Goal: Information Seeking & Learning: Learn about a topic

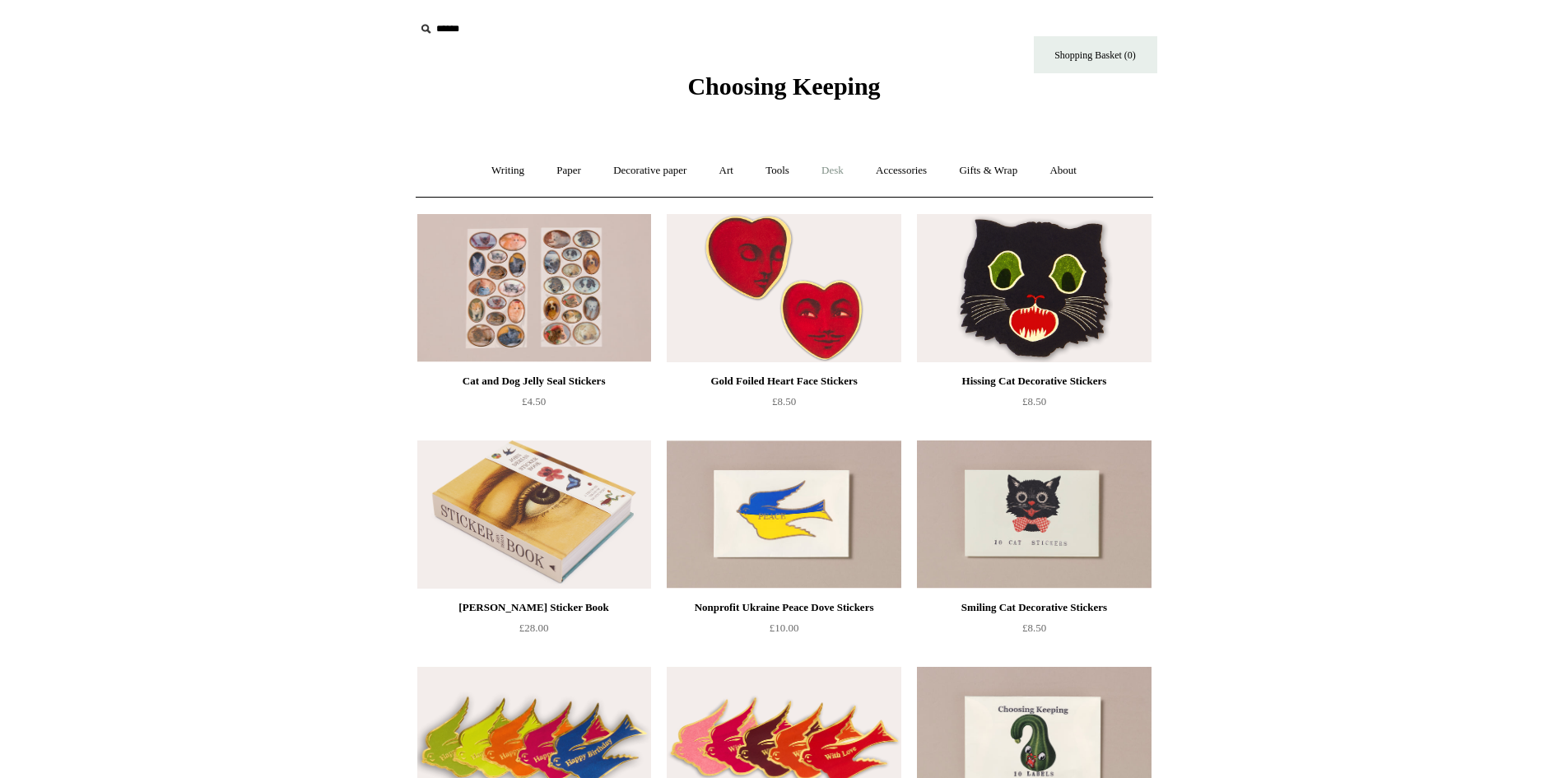
click at [824, 169] on link "Desk +" at bounding box center [832, 170] width 51 height 44
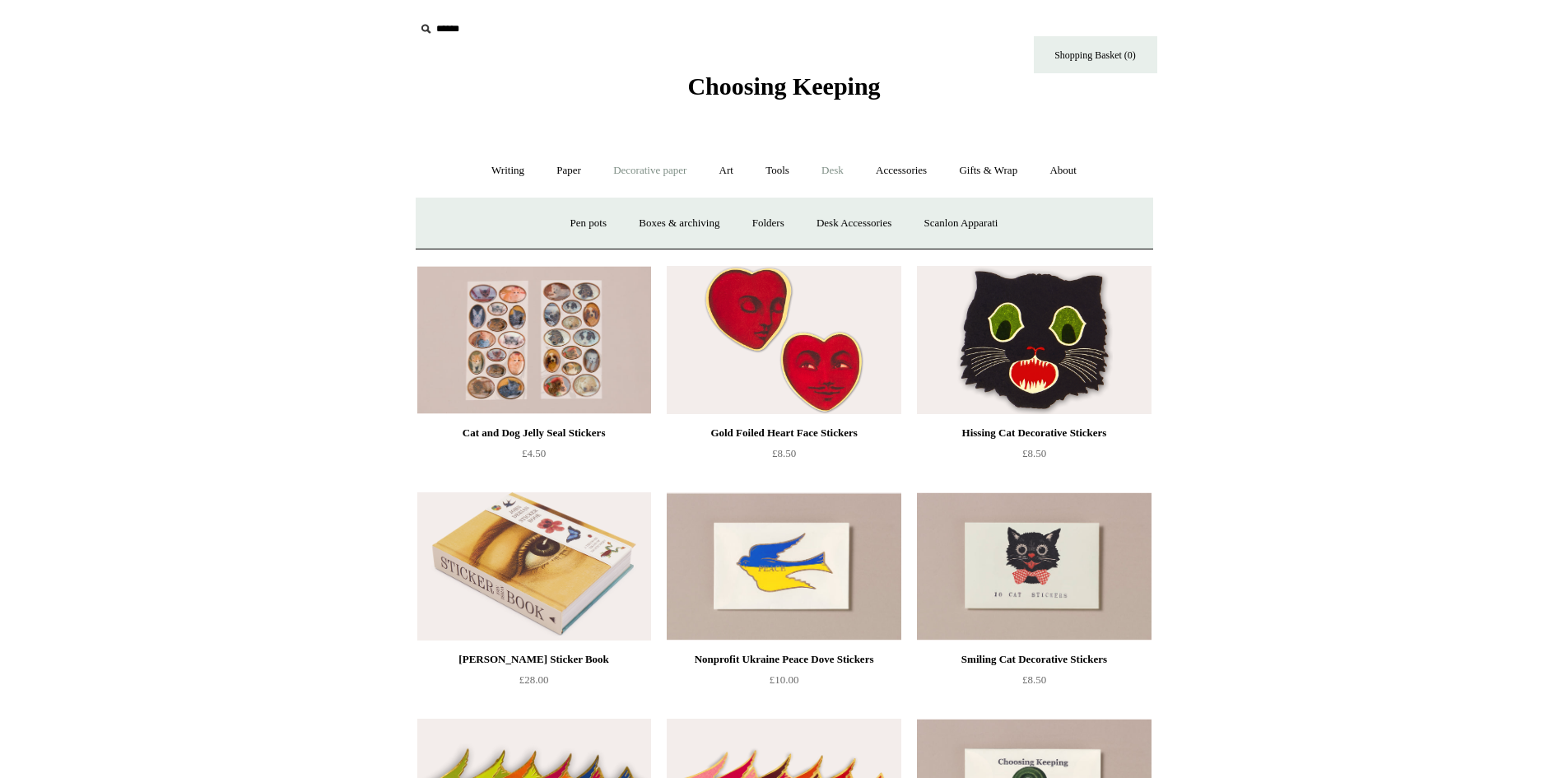
click at [669, 166] on link "Decorative paper +" at bounding box center [650, 170] width 103 height 44
click at [556, 164] on link "Paper +" at bounding box center [568, 170] width 54 height 44
click at [562, 223] on link "Notebooks +" at bounding box center [553, 223] width 76 height 44
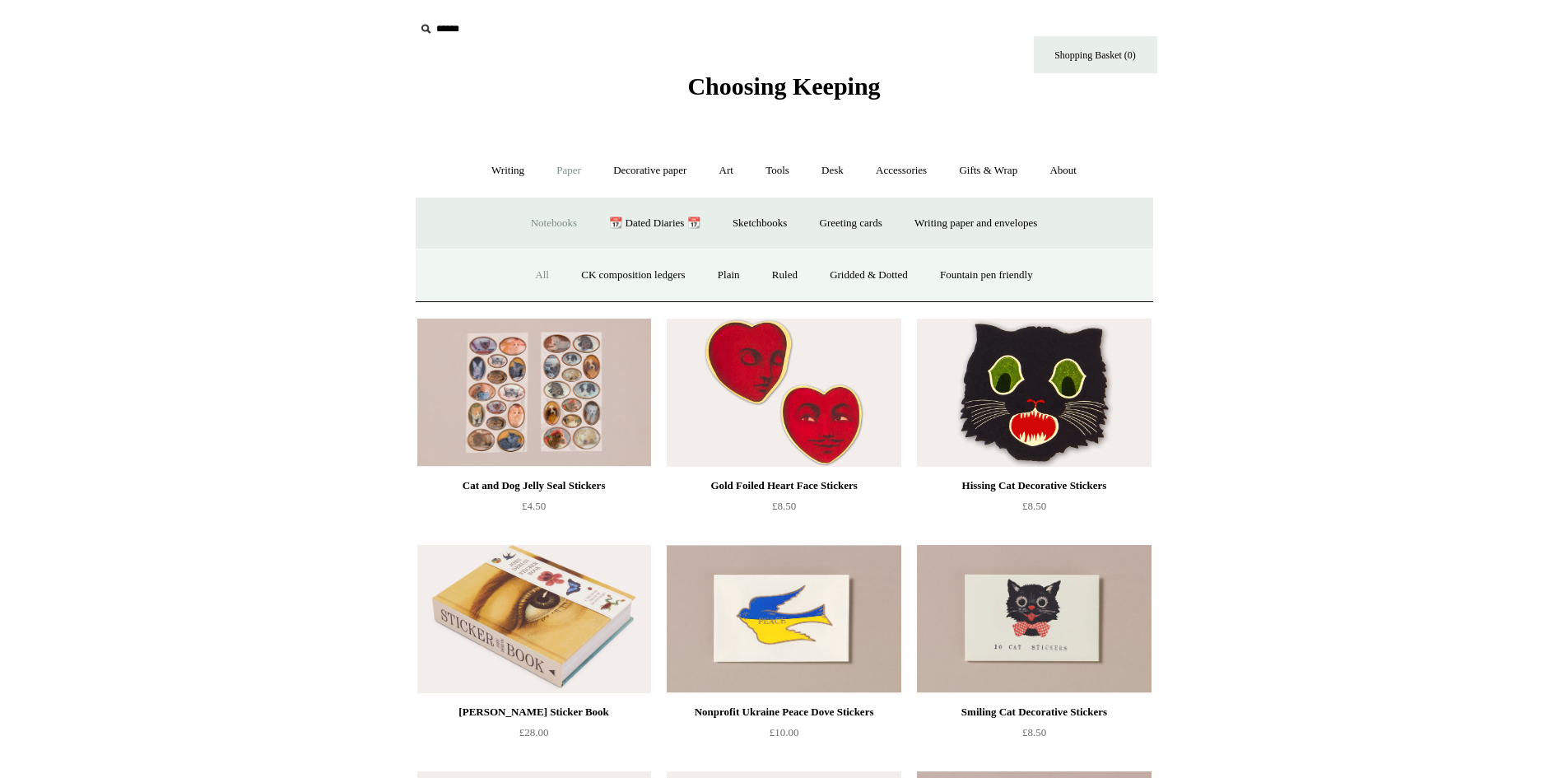
click at [529, 263] on link "All" at bounding box center [541, 275] width 44 height 44
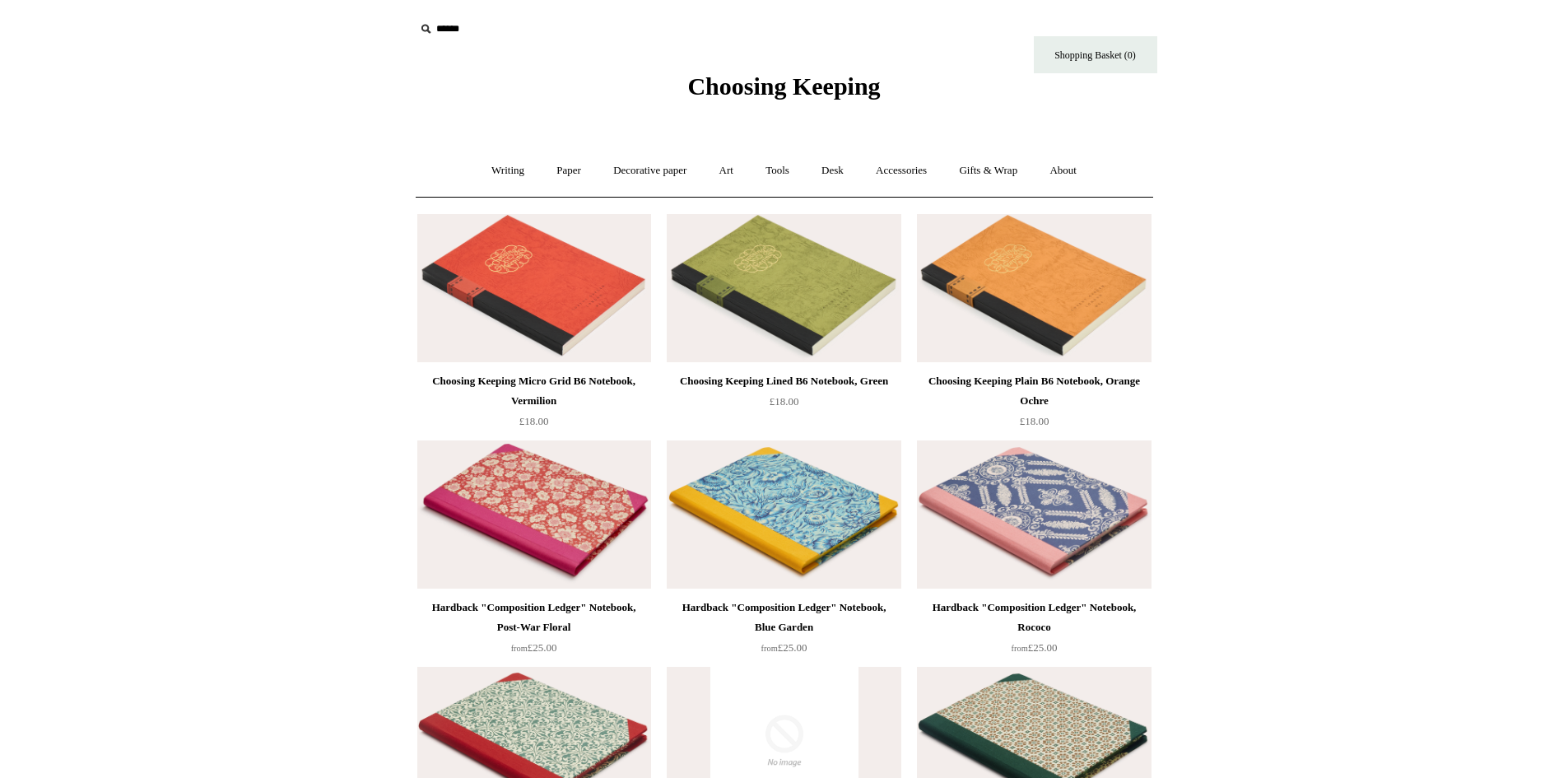
click at [1103, 306] on img at bounding box center [1033, 288] width 233 height 148
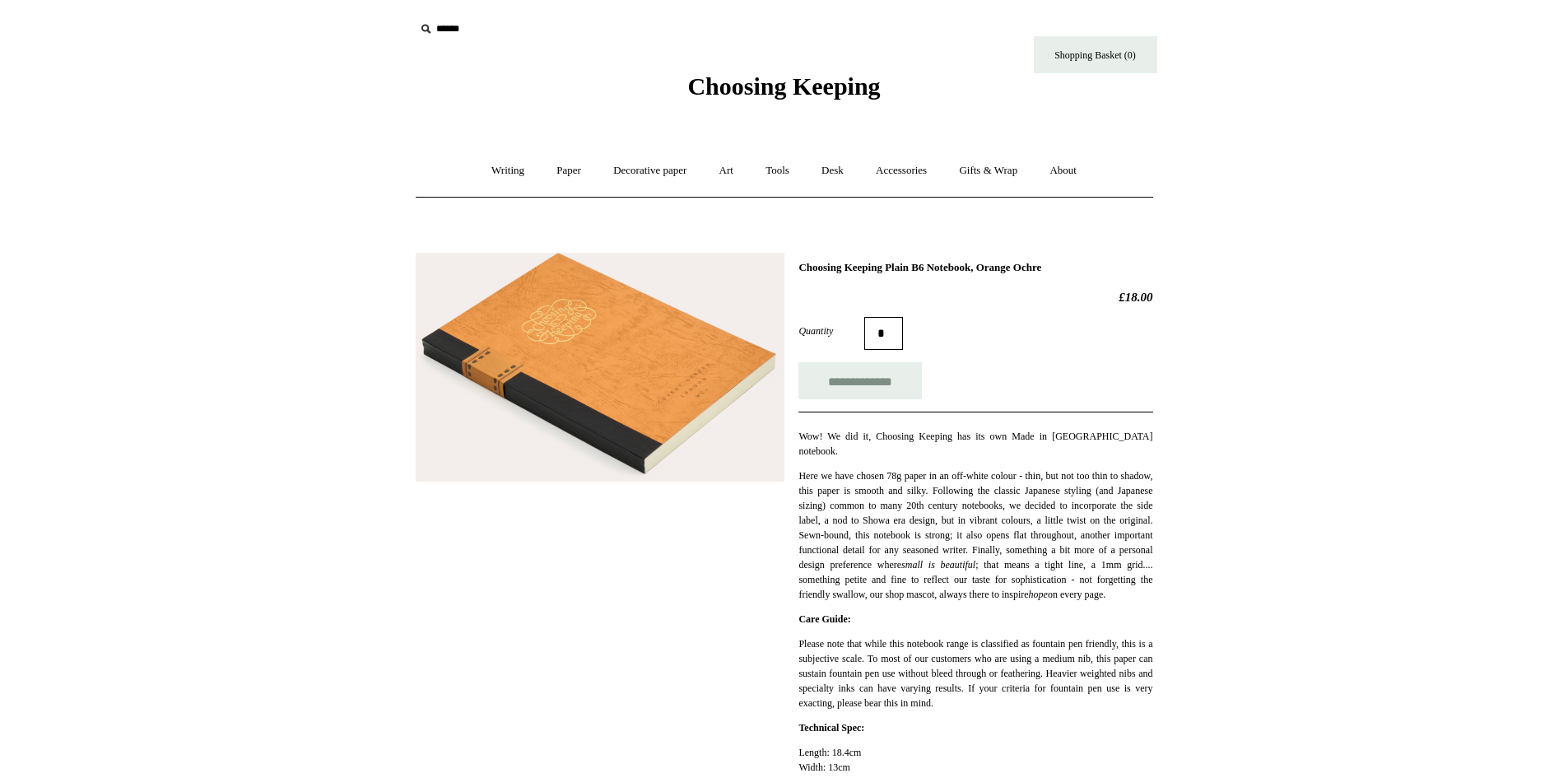
click at [713, 384] on img at bounding box center [600, 367] width 369 height 230
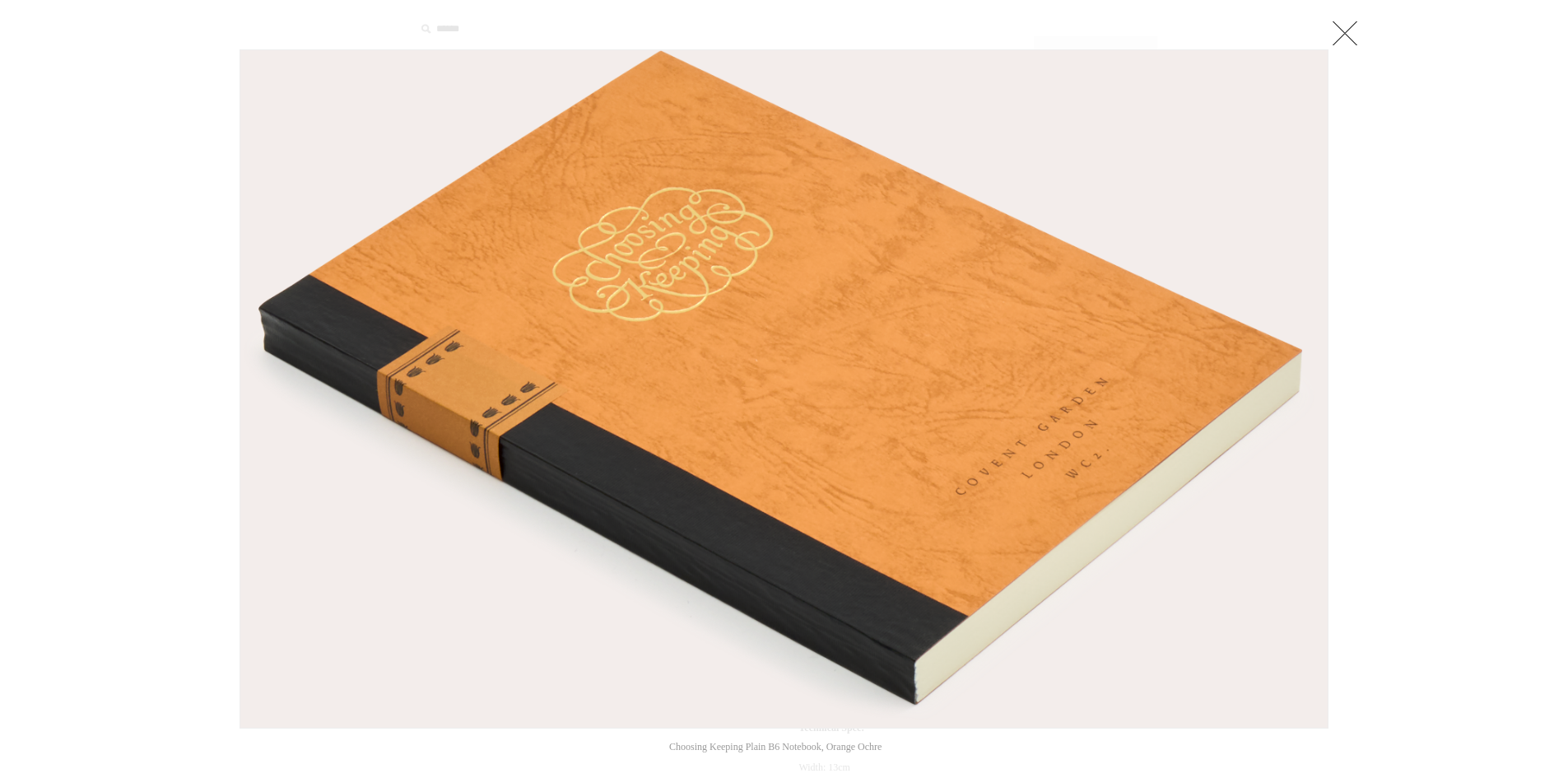
click at [1445, 400] on div at bounding box center [784, 746] width 1568 height 1491
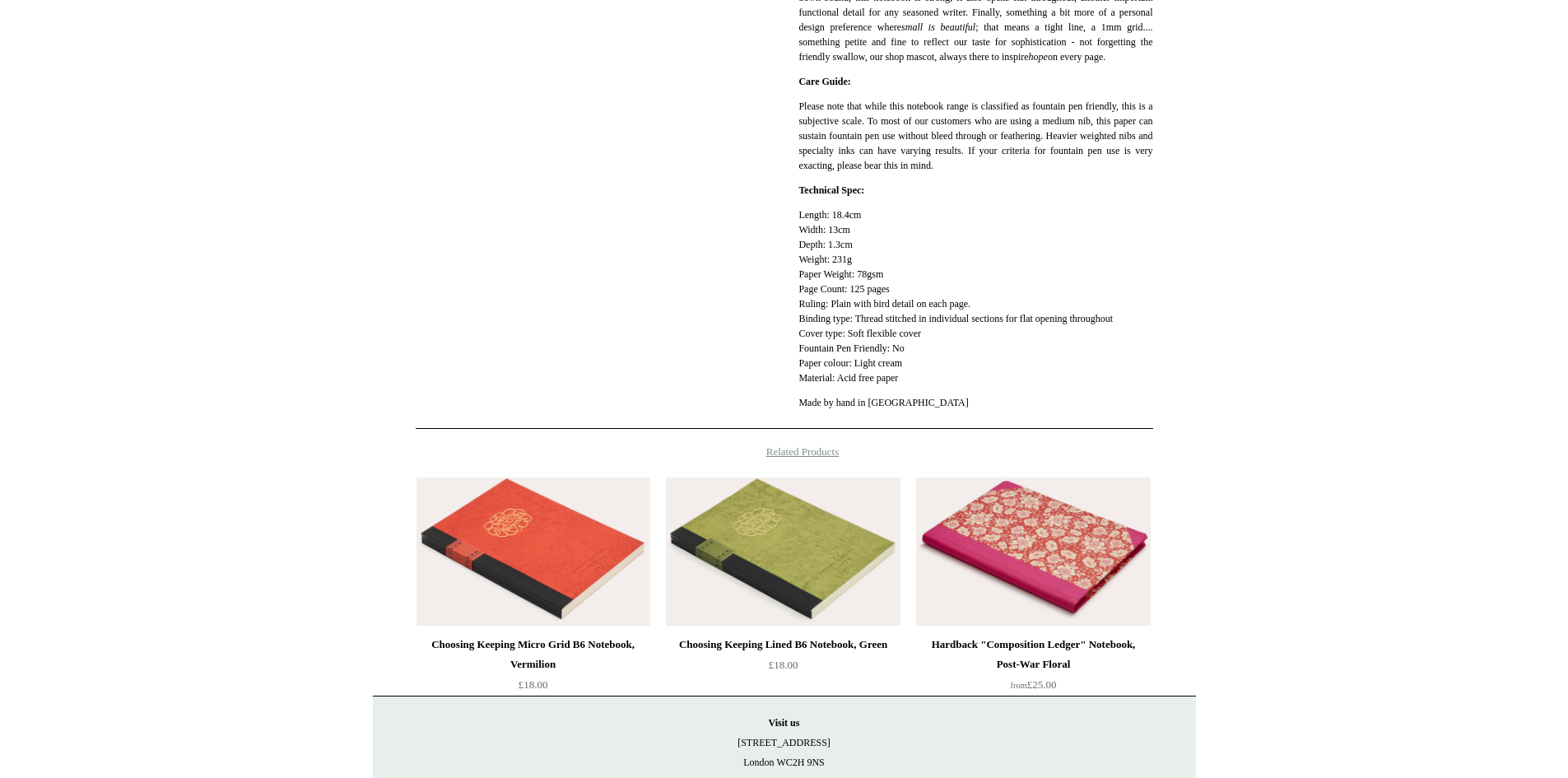
scroll to position [549, 0]
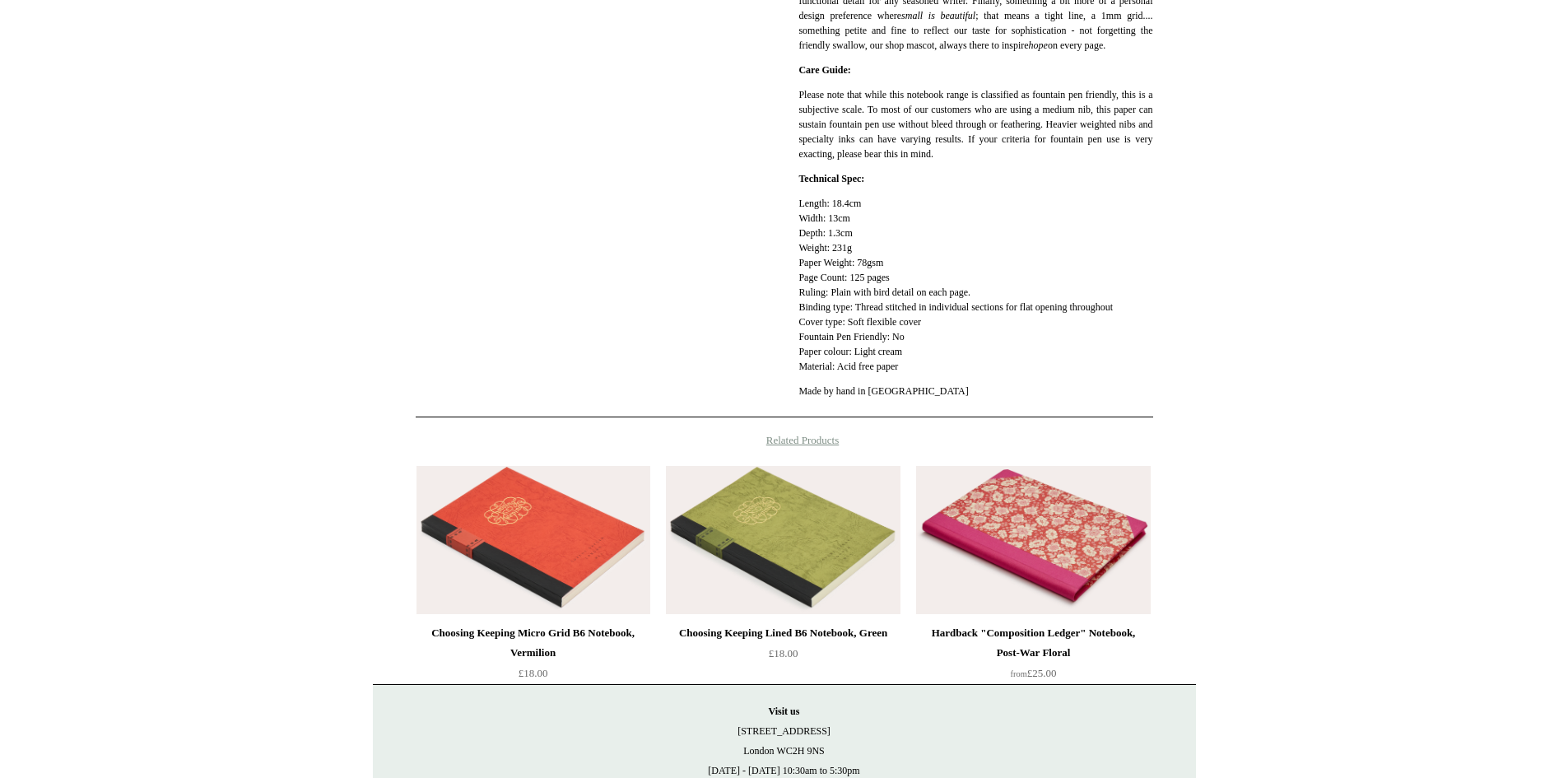
click at [710, 526] on img at bounding box center [782, 540] width 233 height 148
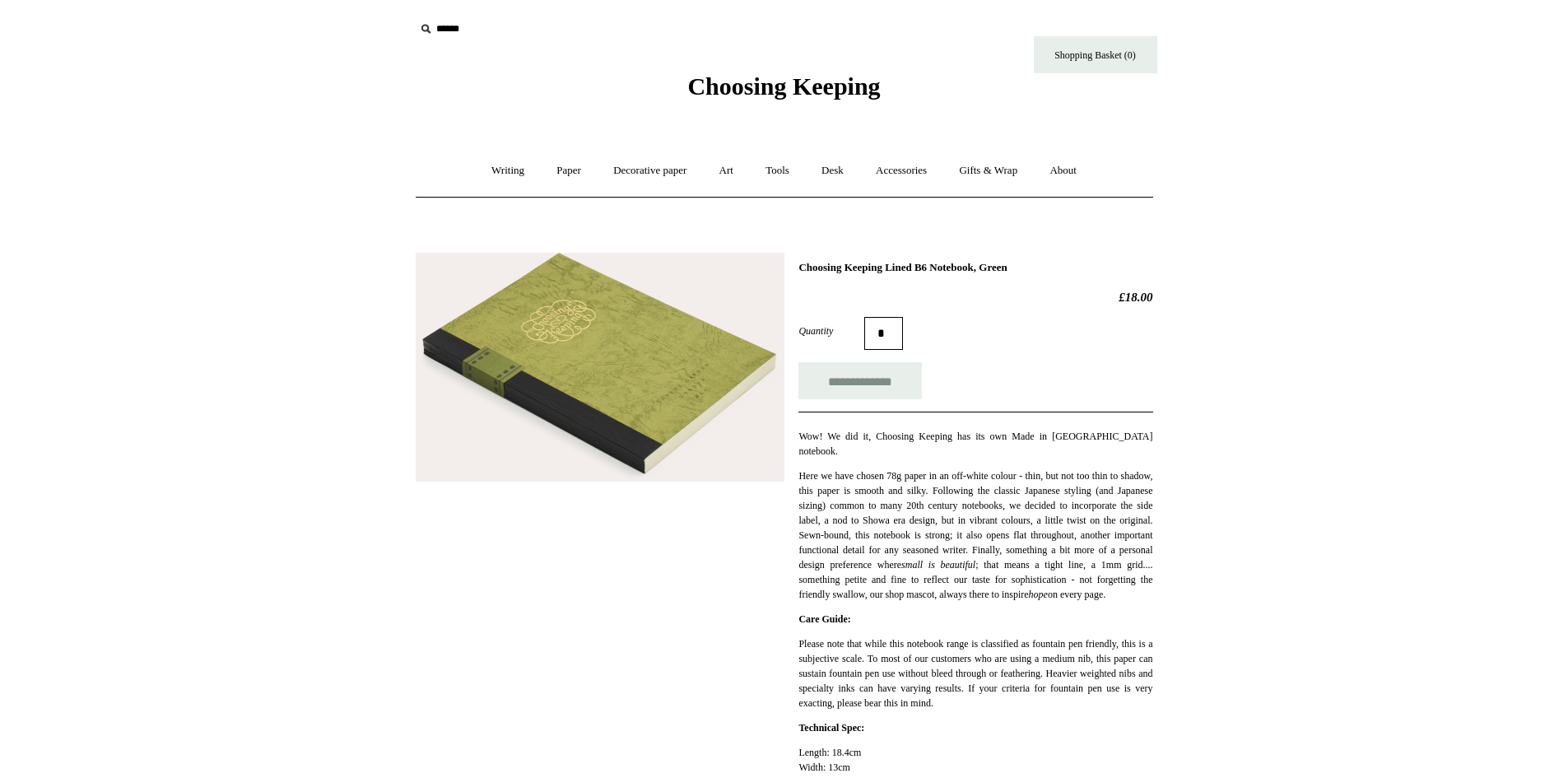
scroll to position [549, 0]
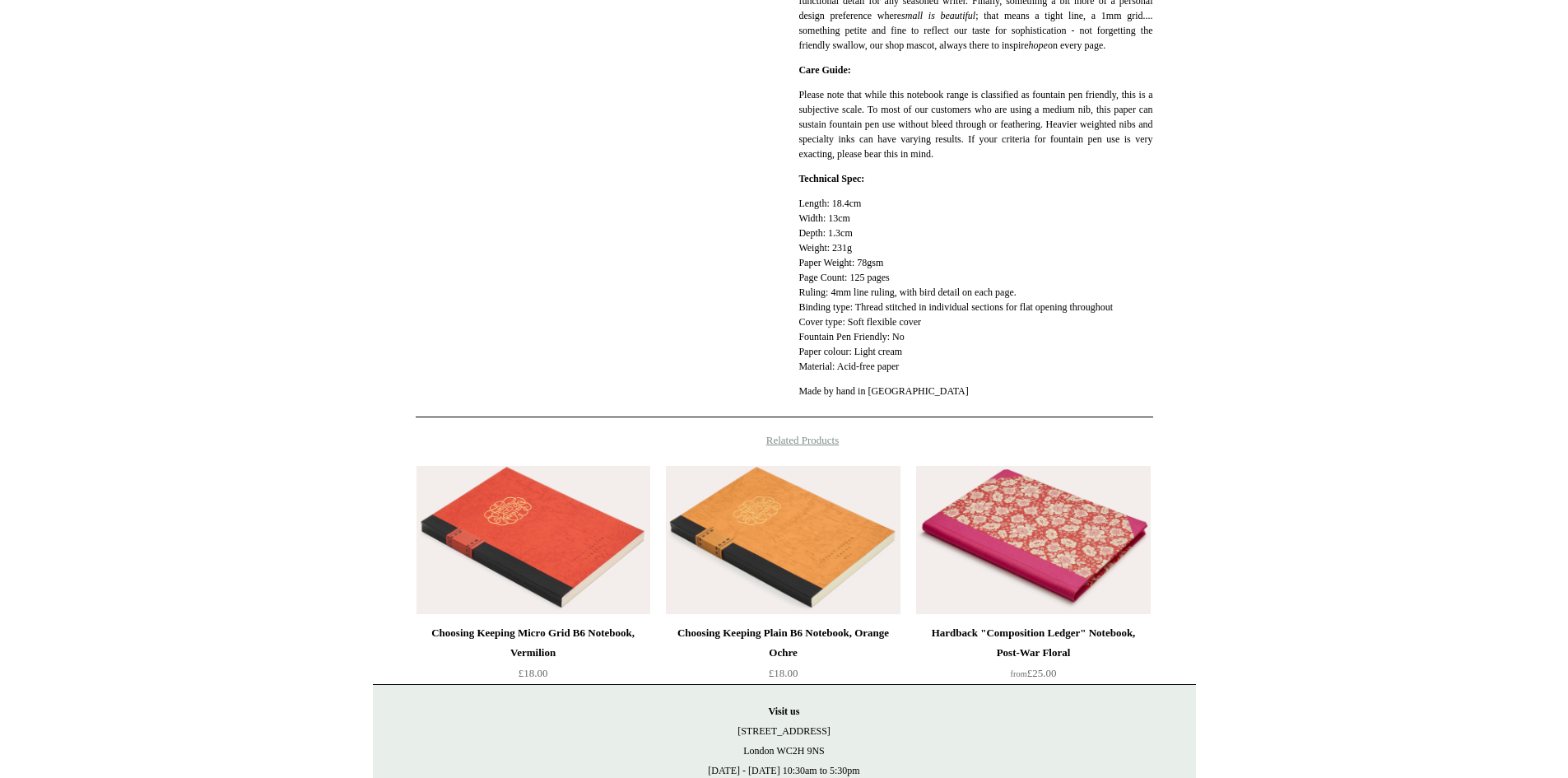
click at [1087, 555] on img at bounding box center [1032, 540] width 233 height 148
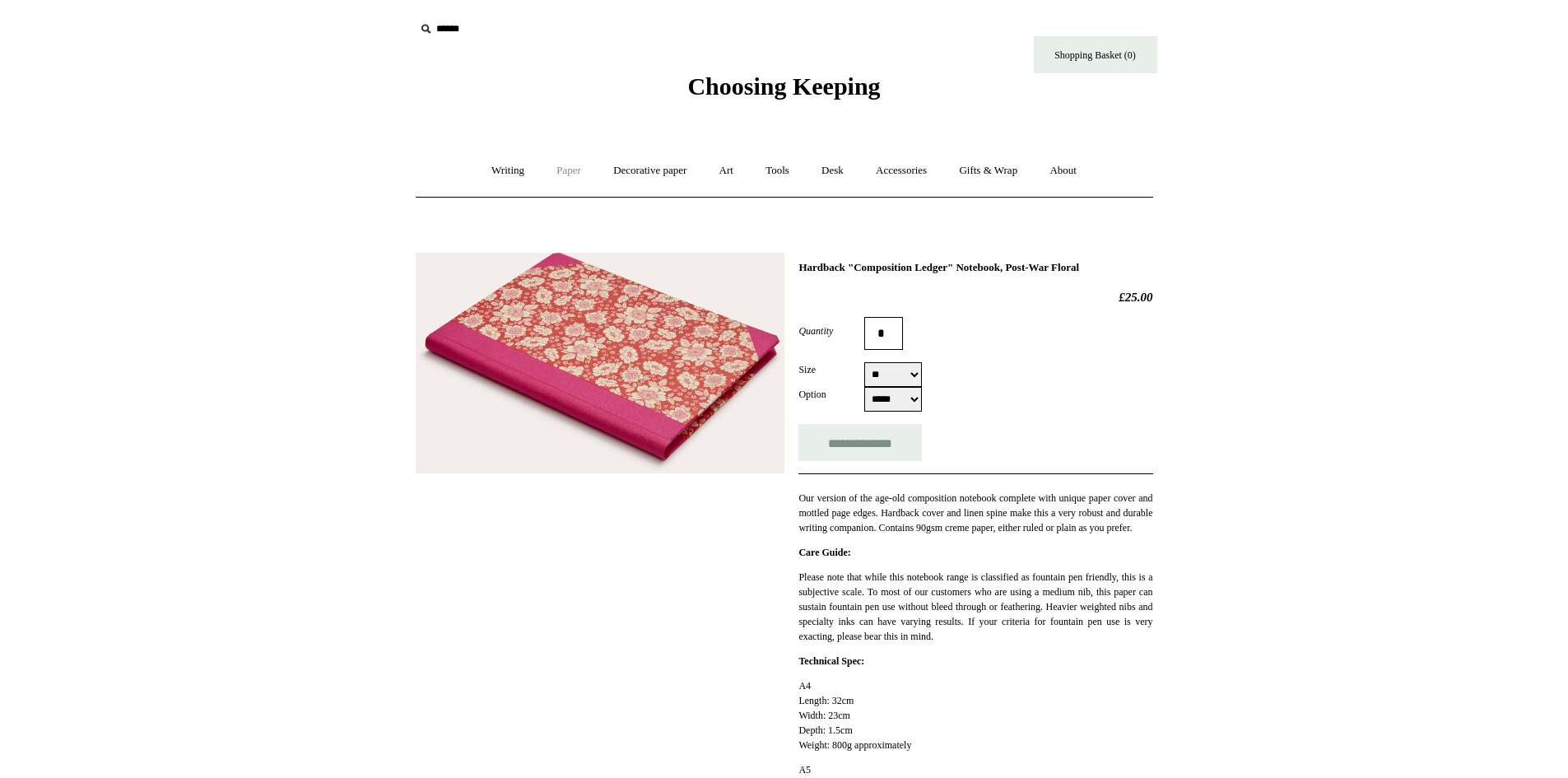
click at [556, 161] on link "Paper +" at bounding box center [568, 170] width 54 height 44
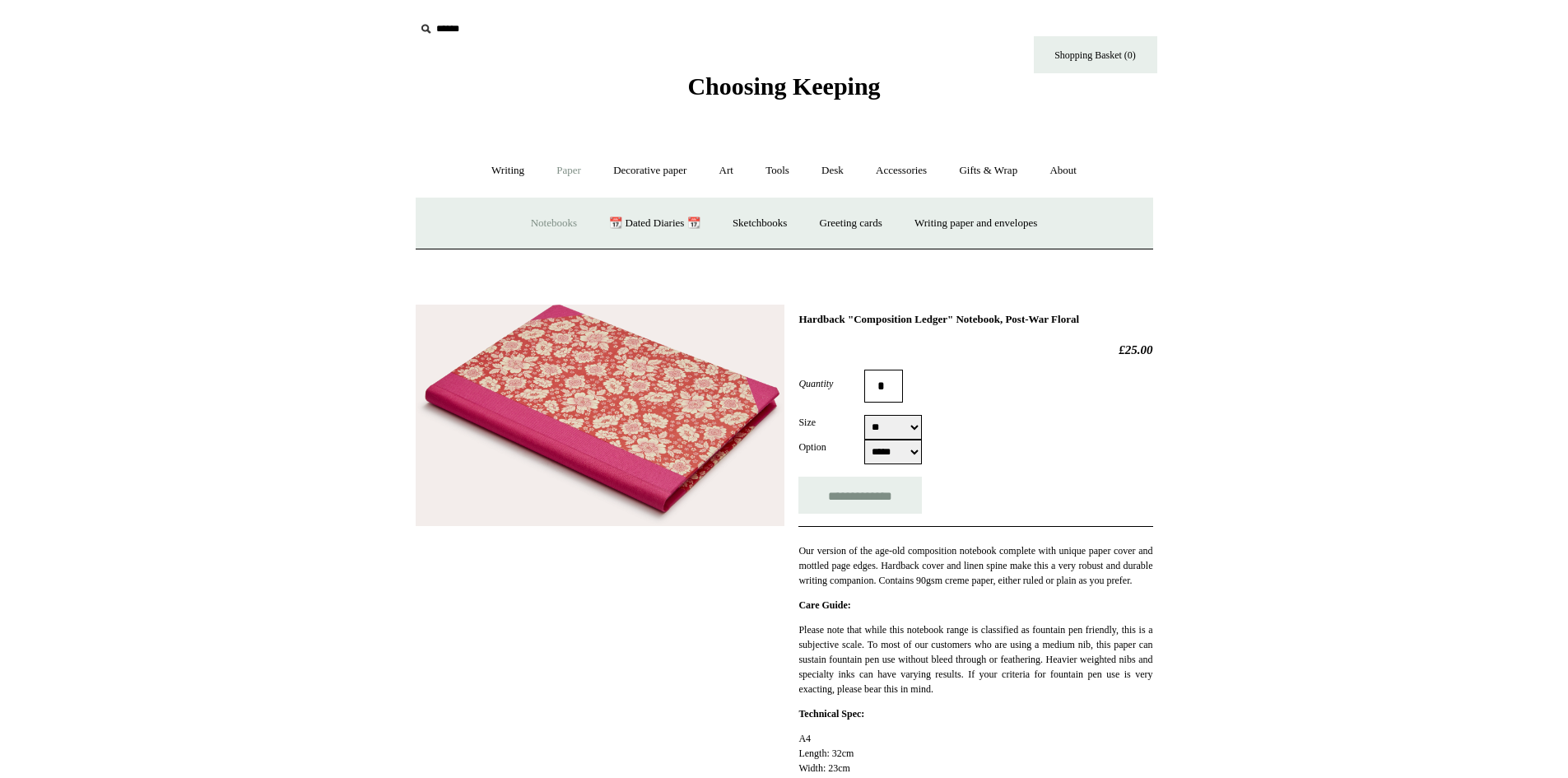
click at [537, 232] on link "Notebooks +" at bounding box center [553, 223] width 76 height 44
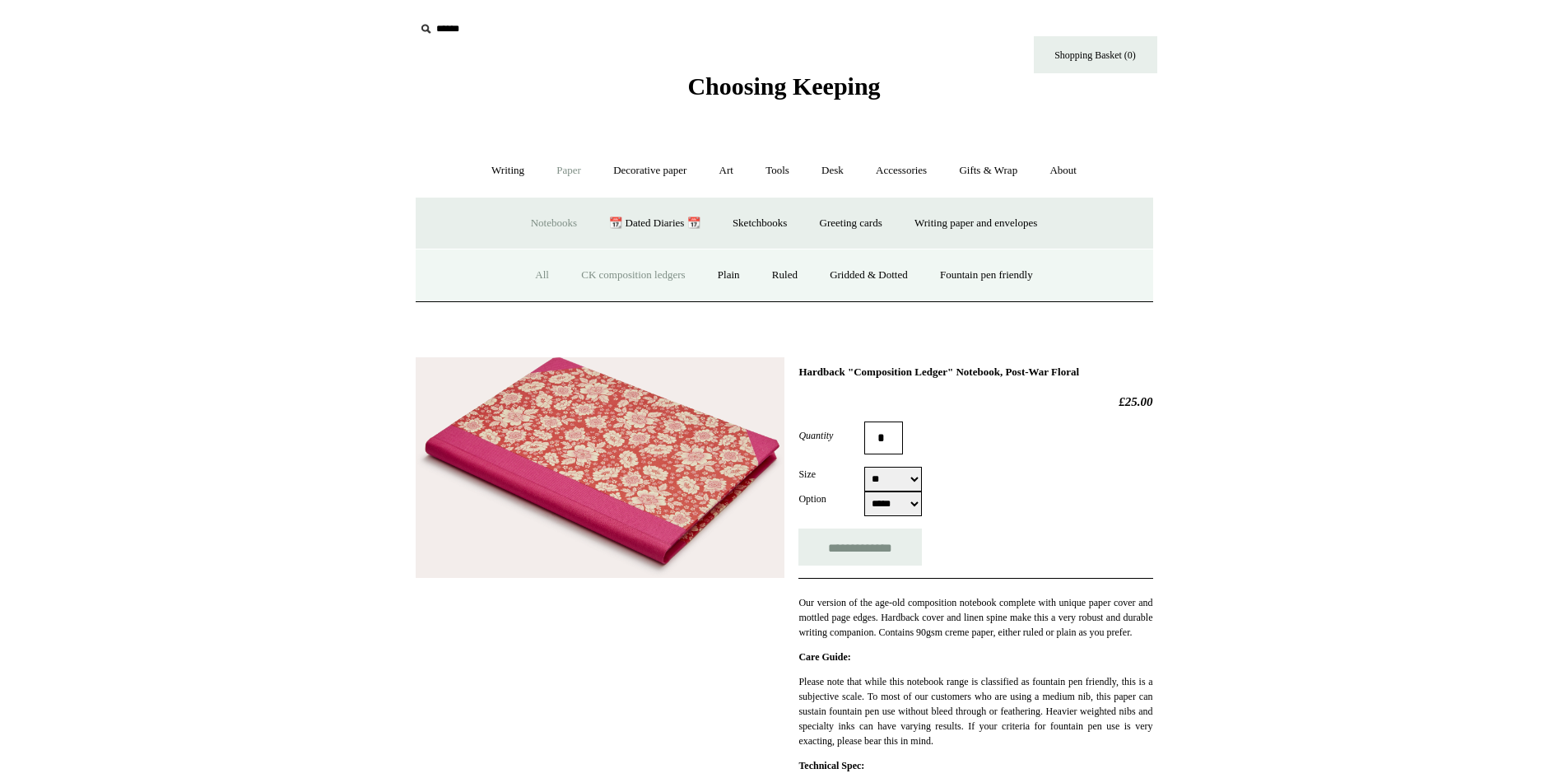
click at [620, 267] on link "CK composition ledgers" at bounding box center [633, 275] width 134 height 44
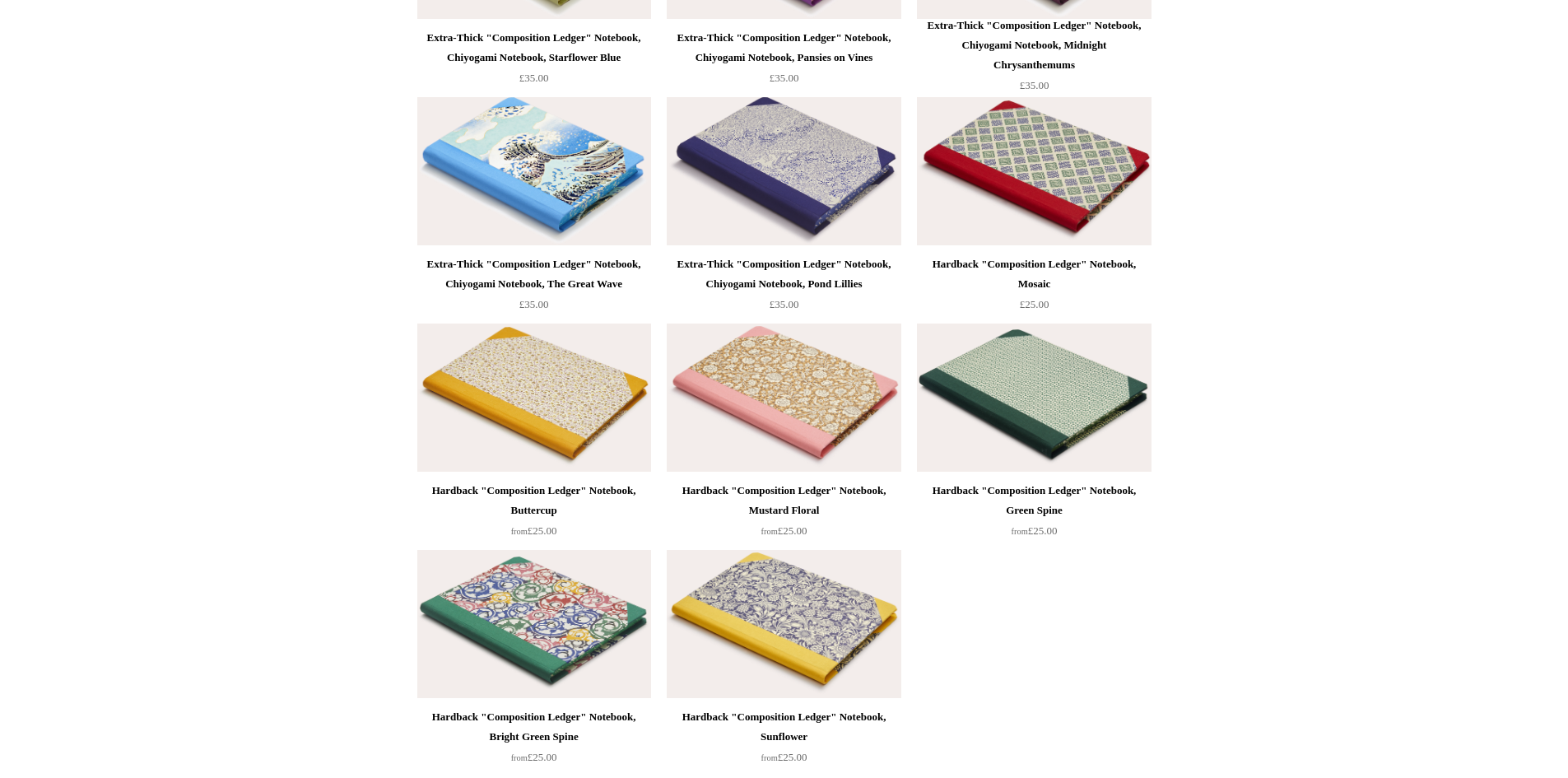
scroll to position [6474, 0]
